Goal: Information Seeking & Learning: Learn about a topic

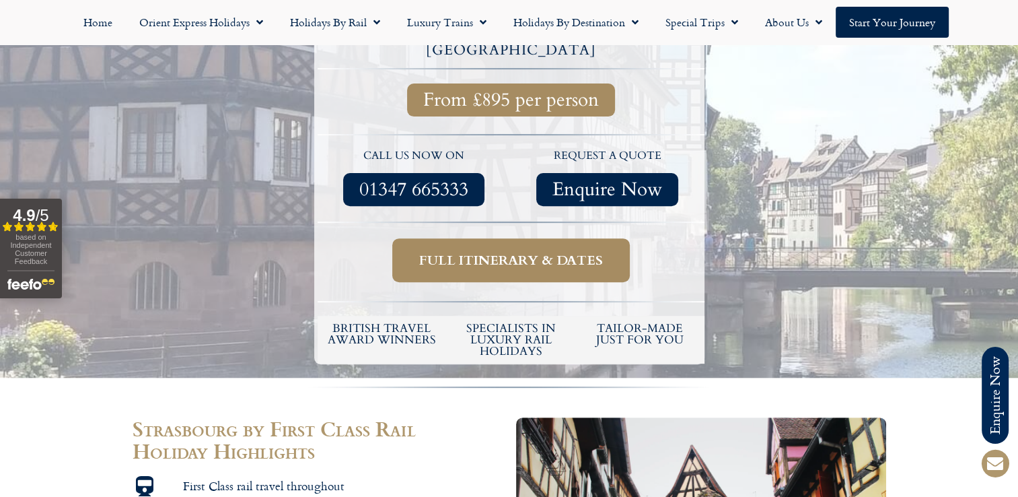
scroll to position [406, 0]
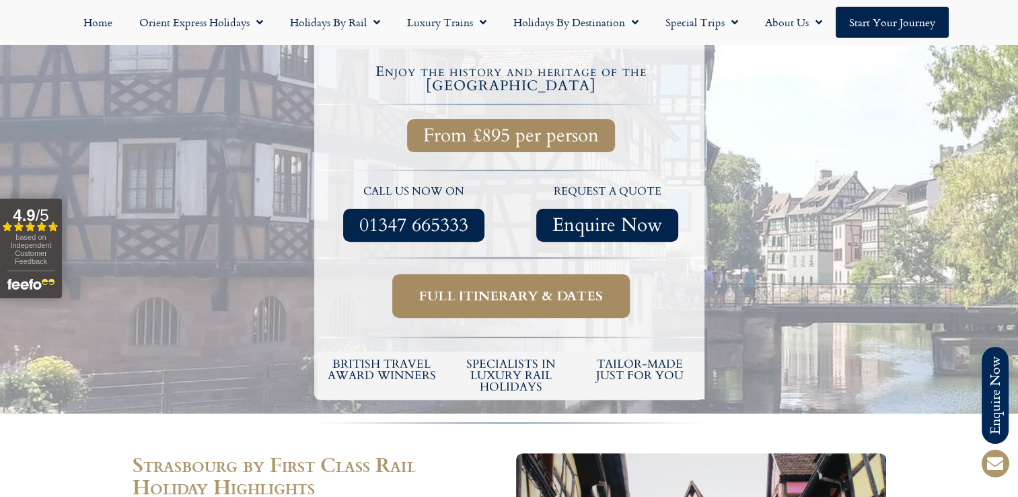
click at [485, 287] on span "Full itinerary & dates" at bounding box center [511, 295] width 184 height 17
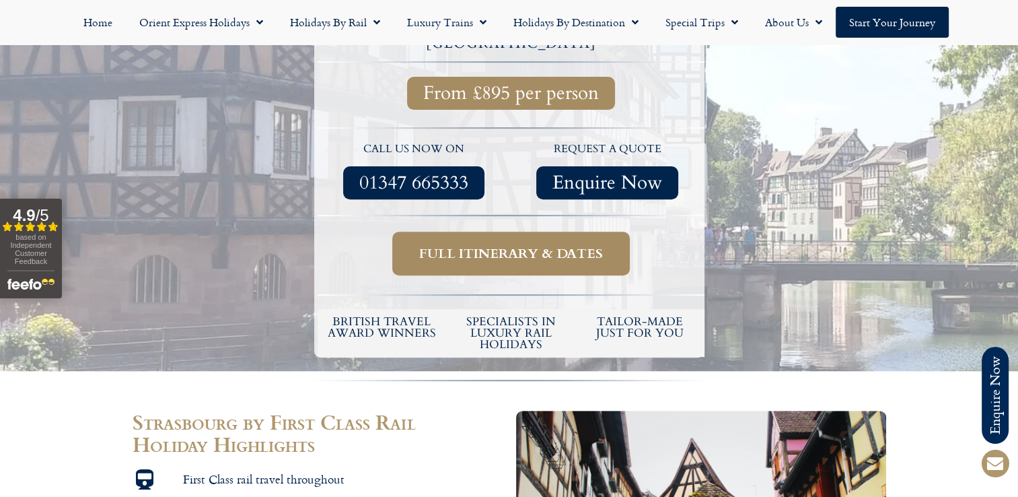
scroll to position [13, 0]
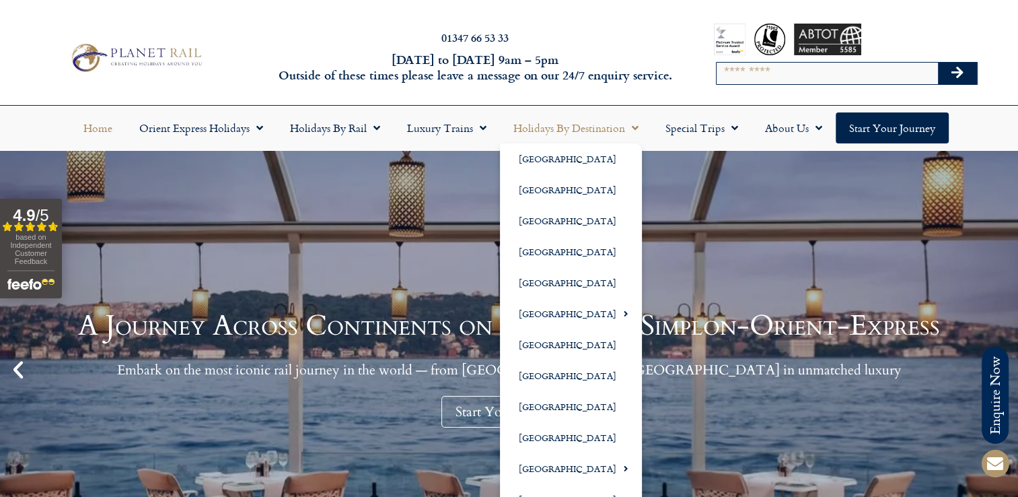
click at [572, 132] on link "Holidays by Destination" at bounding box center [576, 127] width 152 height 31
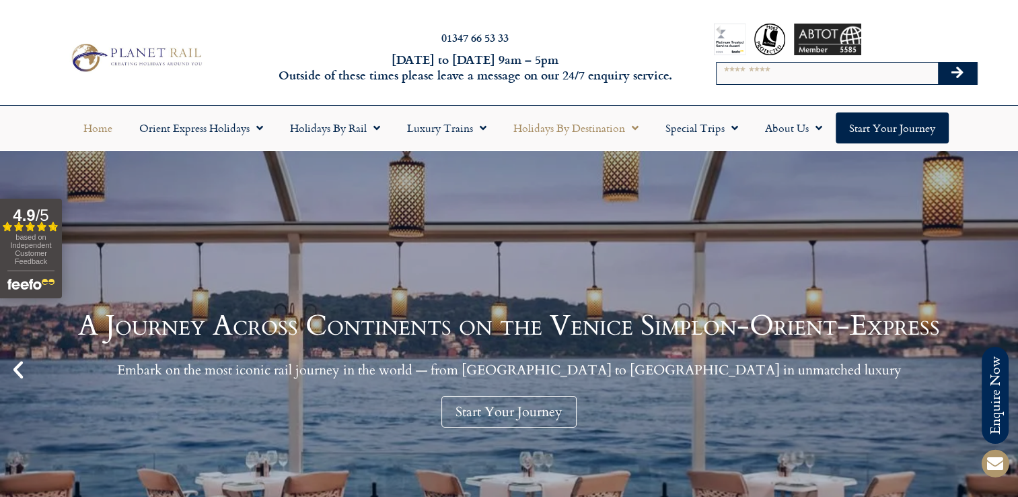
click at [577, 133] on link "Holidays by Destination" at bounding box center [576, 127] width 152 height 31
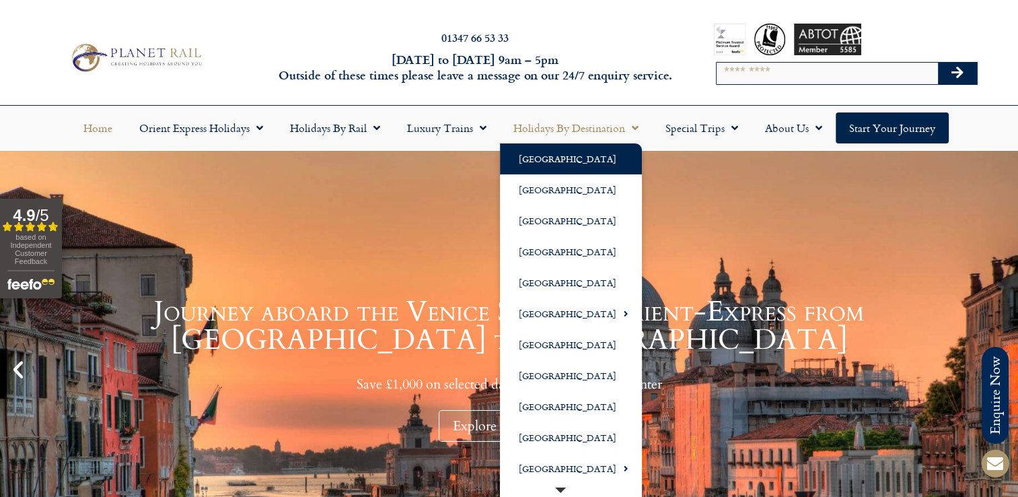
click at [540, 158] on link "[GEOGRAPHIC_DATA]" at bounding box center [571, 158] width 142 height 31
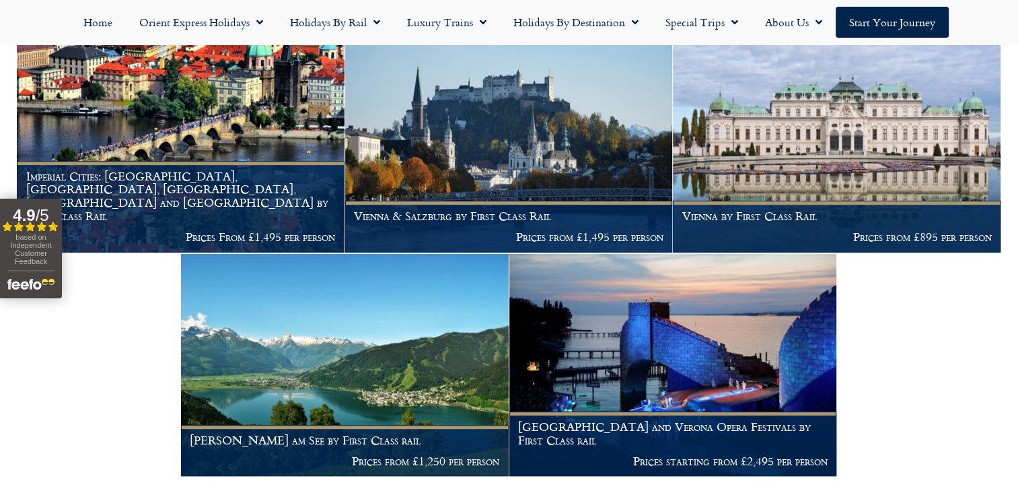
scroll to position [547, 0]
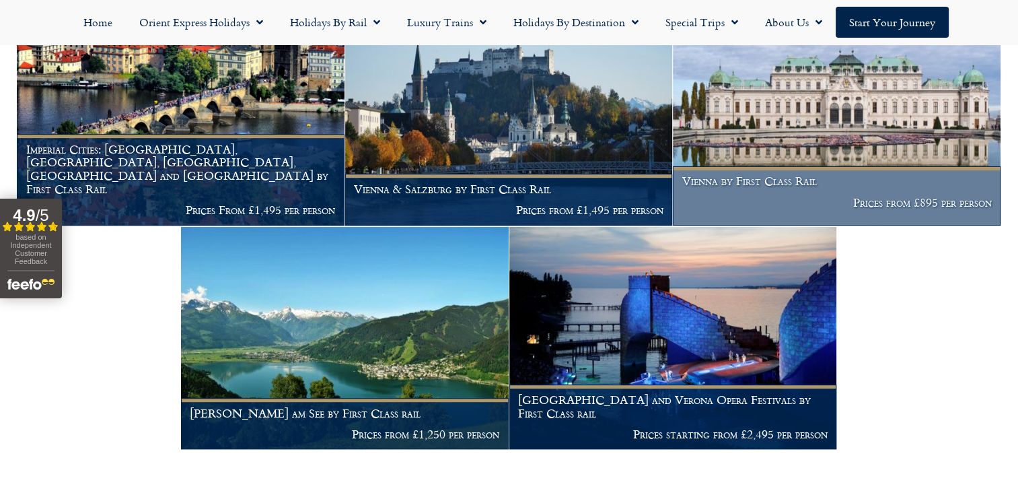
click at [848, 112] on img at bounding box center [837, 114] width 328 height 223
